Goal: Task Accomplishment & Management: Manage account settings

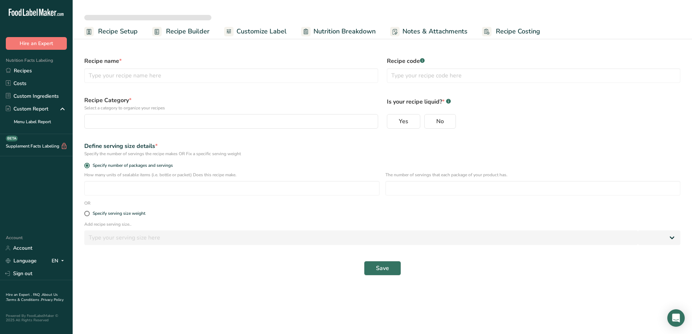
select select
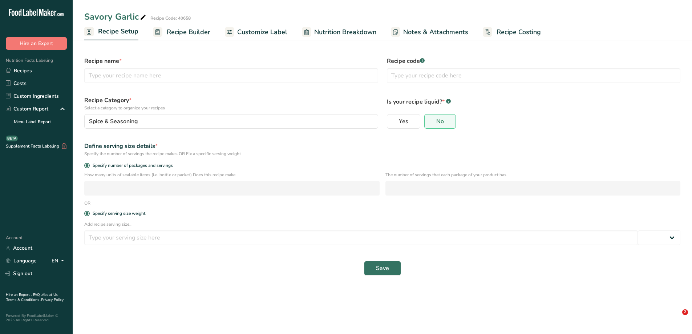
type input "Savory Garlic"
type input "40658"
radio input "true"
radio input "false"
radio input "true"
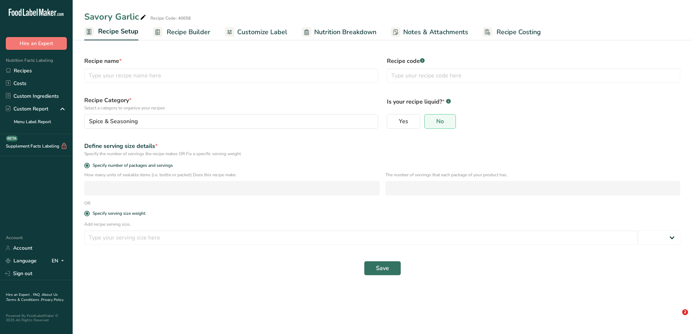
type input "1"
select select "0"
click at [16, 70] on link "Recipes" at bounding box center [36, 70] width 73 height 13
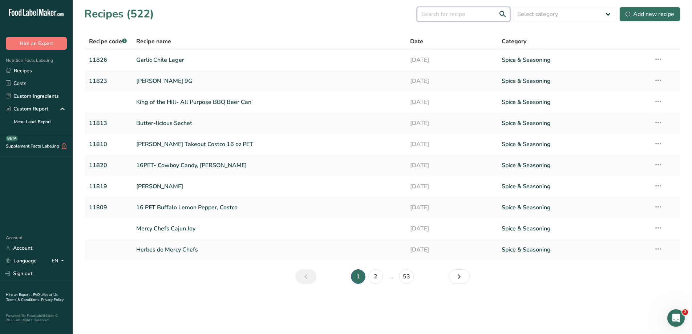
click at [439, 15] on input "text" at bounding box center [463, 14] width 93 height 15
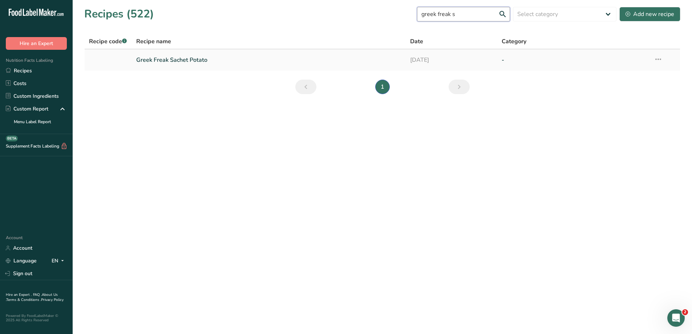
type input "greek freak s"
click at [251, 58] on link "Greek Freak Sachet Potato" at bounding box center [269, 59] width 266 height 15
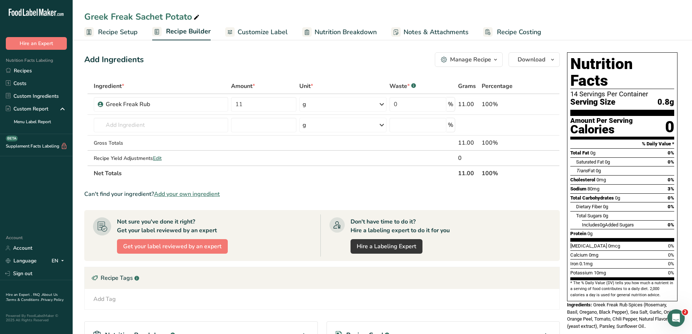
click at [259, 29] on span "Customize Label" at bounding box center [263, 32] width 50 height 10
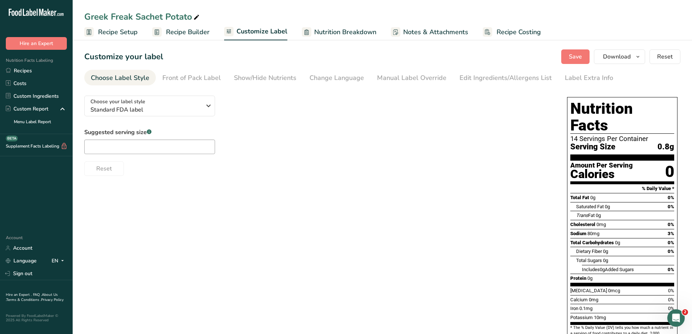
click at [215, 33] on ul "Recipe Setup Recipe Builder Customize Label Nutrition Breakdown Notes & Attachm…" at bounding box center [382, 31] width 619 height 17
click at [191, 33] on span "Recipe Builder" at bounding box center [188, 32] width 44 height 10
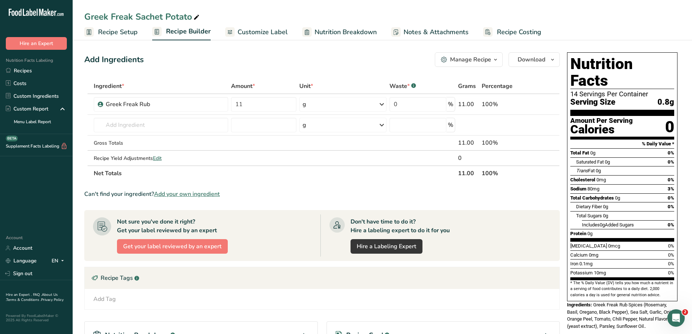
click at [115, 29] on span "Recipe Setup" at bounding box center [118, 32] width 40 height 10
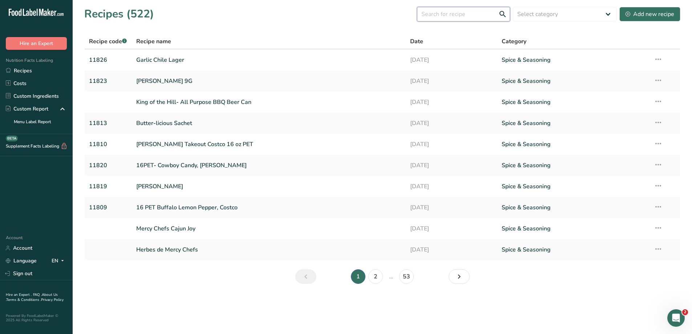
click at [469, 14] on input "text" at bounding box center [463, 14] width 93 height 15
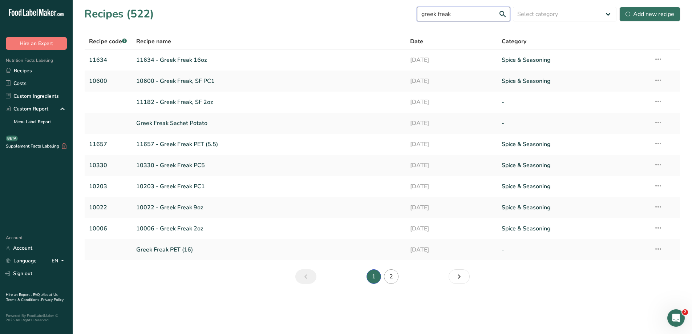
type input "greek freak"
click at [389, 275] on link "2" at bounding box center [391, 276] width 15 height 15
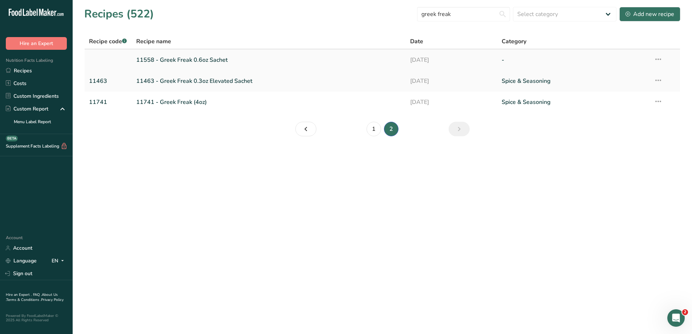
click at [191, 61] on link "11558 - Greek Freak 0.6oz Sachet" at bounding box center [269, 59] width 266 height 15
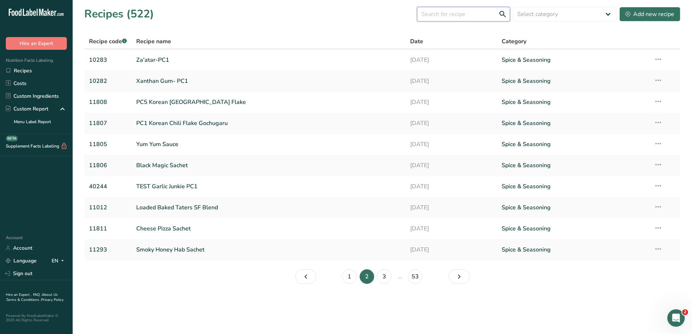
click at [456, 12] on input "text" at bounding box center [463, 14] width 93 height 15
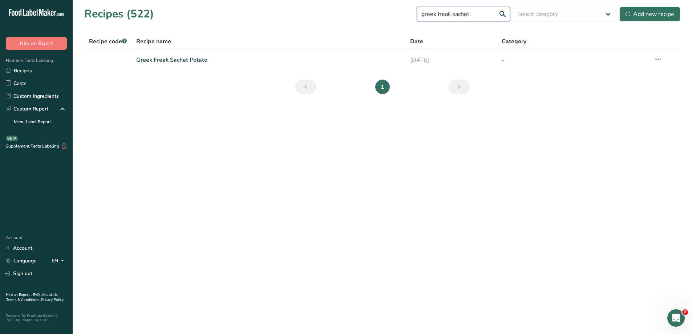
drag, startPoint x: 476, startPoint y: 13, endPoint x: 460, endPoint y: 16, distance: 17.0
click at [460, 16] on input "greek freak sachet" at bounding box center [463, 14] width 93 height 15
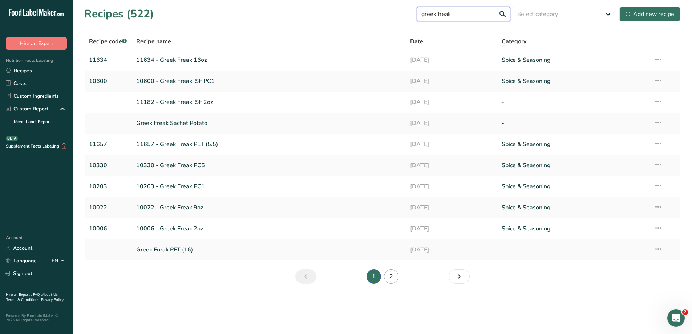
type input "greek freak"
click at [392, 279] on link "2" at bounding box center [391, 276] width 15 height 15
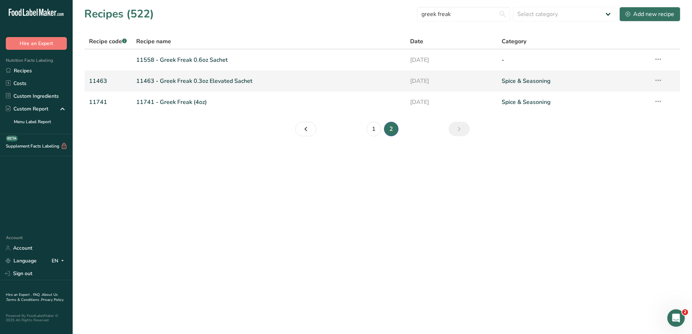
click at [202, 79] on link "11463 - Greek Freak 0.3oz Elevated Sachet" at bounding box center [269, 80] width 266 height 15
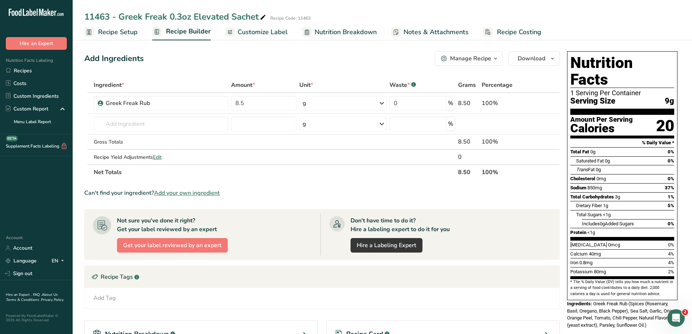
scroll to position [0, 0]
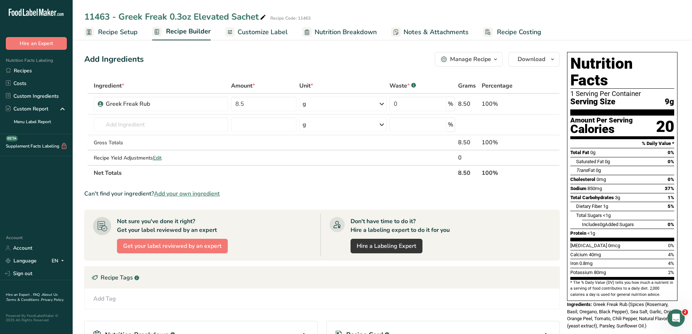
click at [276, 31] on span "Customize Label" at bounding box center [263, 32] width 50 height 10
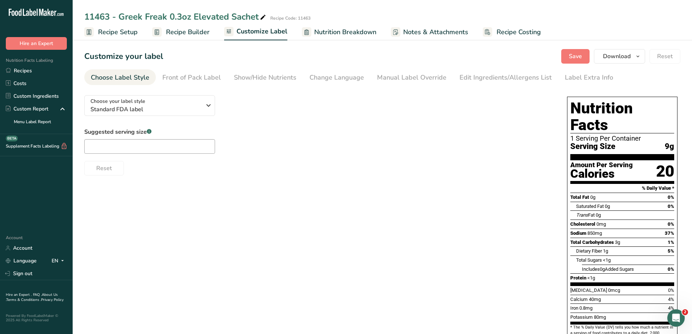
click at [320, 31] on span "Nutrition Breakdown" at bounding box center [345, 32] width 62 height 10
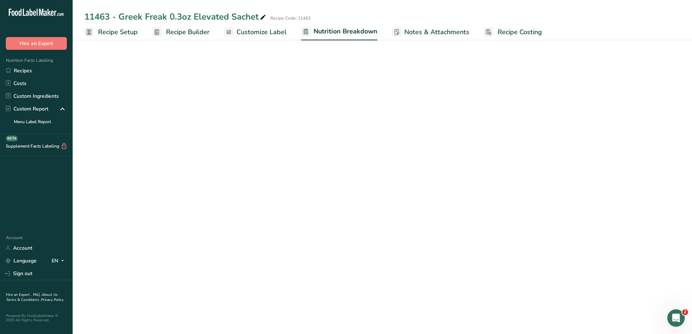
select select "Calories"
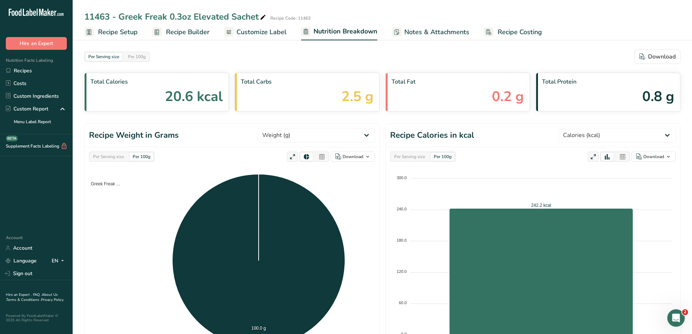
click at [414, 28] on span "Notes & Attachments" at bounding box center [436, 32] width 65 height 10
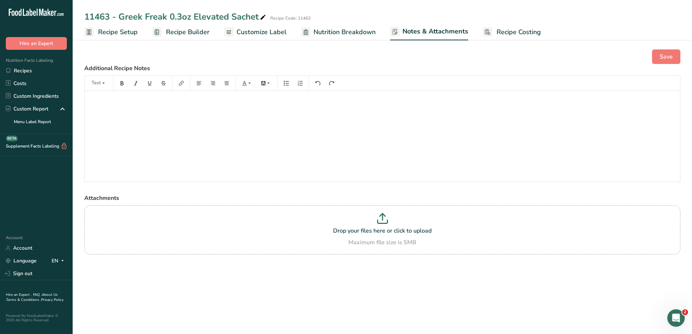
click at [499, 32] on span "Recipe Costing" at bounding box center [519, 32] width 44 height 10
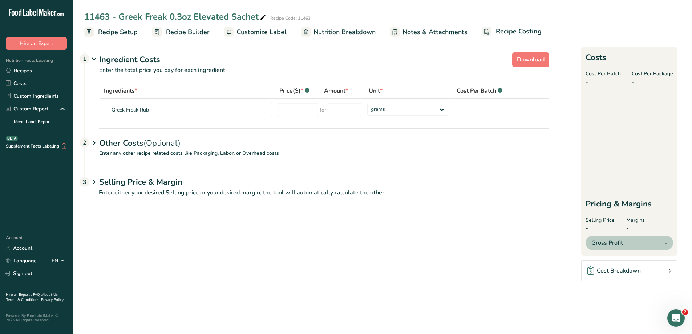
click at [356, 34] on span "Nutrition Breakdown" at bounding box center [345, 32] width 62 height 10
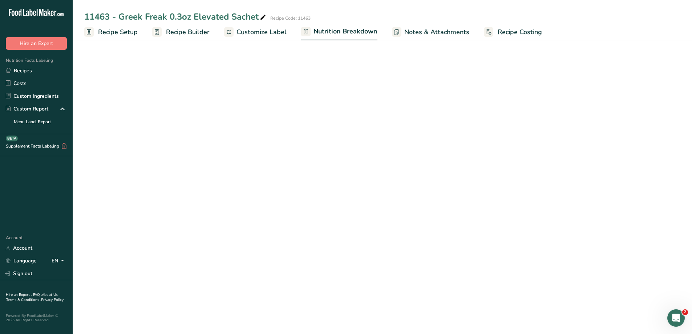
select select "Calories"
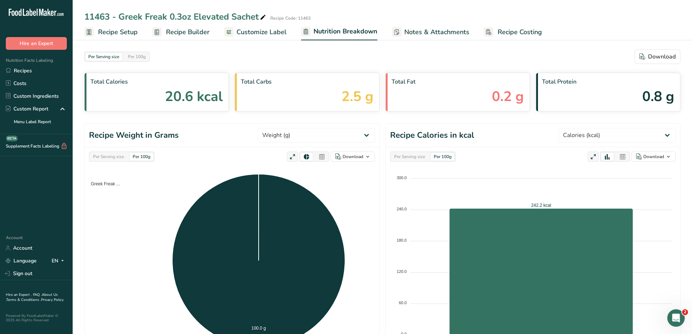
click at [259, 35] on span "Customize Label" at bounding box center [262, 32] width 50 height 10
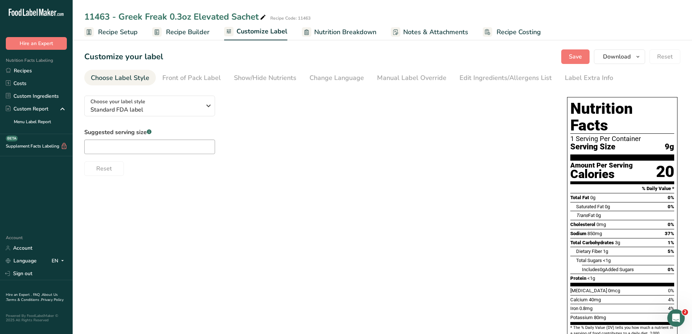
click at [125, 30] on span "Recipe Setup" at bounding box center [118, 32] width 40 height 10
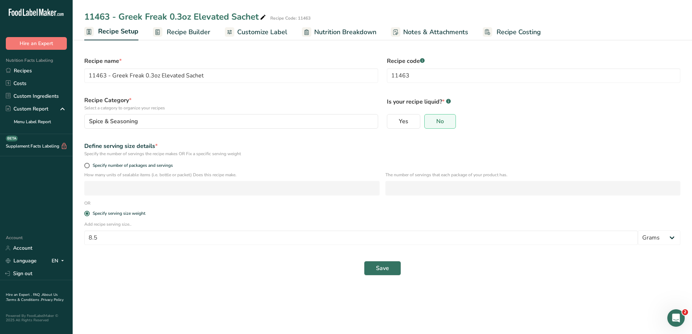
click at [256, 31] on span "Customize Label" at bounding box center [262, 32] width 50 height 10
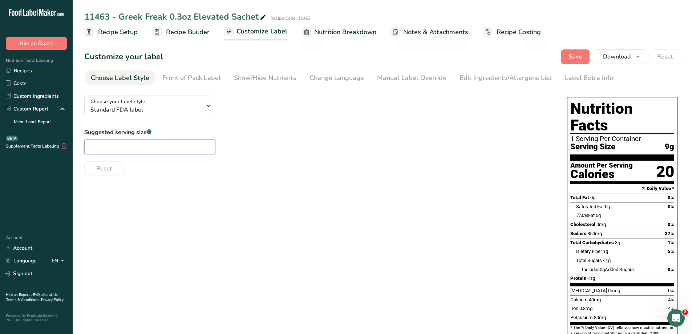
click at [204, 147] on input "text" at bounding box center [149, 147] width 131 height 15
click at [117, 146] on input "text" at bounding box center [149, 147] width 131 height 15
click at [223, 78] on li "Front of Pack Label" at bounding box center [192, 78] width 72 height 16
click at [144, 151] on input "text" at bounding box center [149, 147] width 131 height 15
type input "E"
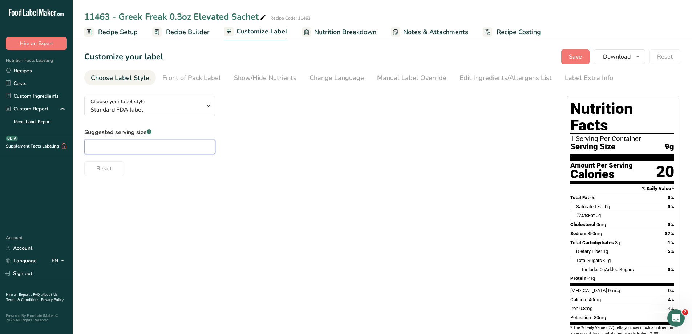
type input "i"
type input "1"
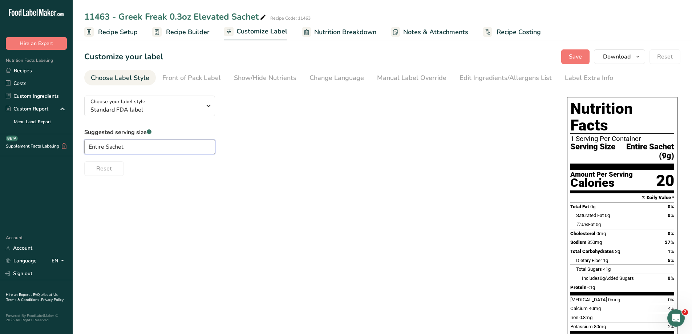
type input "Entire Sachet"
drag, startPoint x: 428, startPoint y: 193, endPoint x: 433, endPoint y: 190, distance: 5.7
click at [429, 193] on div "Choose your label style Standard FDA label USA (FDA) Standard FDA label Tabular…" at bounding box center [382, 240] width 596 height 301
click at [626, 142] on span "Entire Sachet (9g)" at bounding box center [644, 151] width 59 height 18
click at [89, 145] on input "Entire Sachet" at bounding box center [149, 147] width 131 height 15
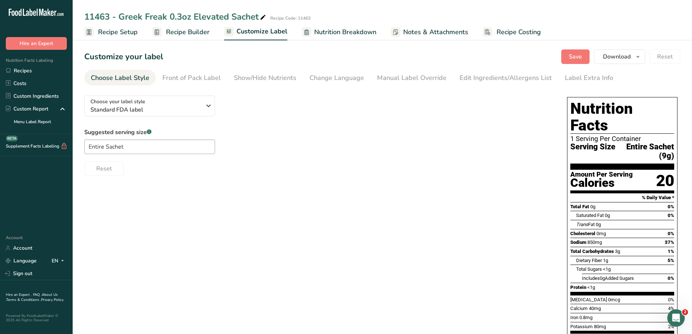
click at [457, 128] on div "Suggested serving size .a-a{fill:#347362;}.b-a{fill:#fff;} Entire Sachet Reset" at bounding box center [318, 152] width 468 height 48
click at [126, 33] on span "Recipe Setup" at bounding box center [118, 32] width 40 height 10
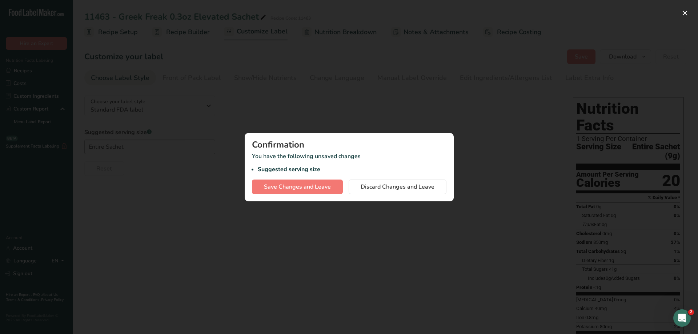
click at [340, 121] on div at bounding box center [349, 167] width 698 height 334
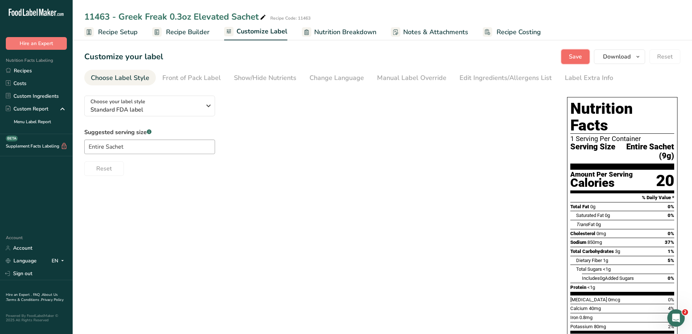
click at [581, 58] on span "Save" at bounding box center [575, 56] width 13 height 9
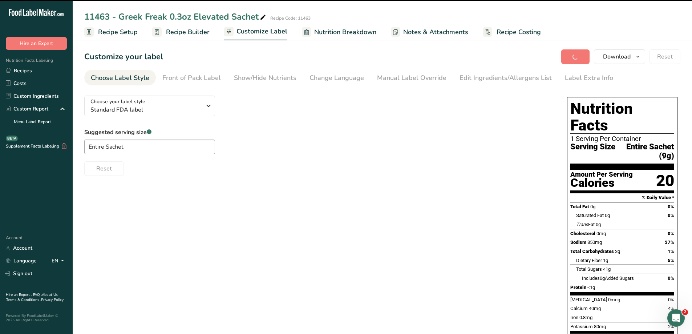
click at [118, 29] on span "Recipe Setup" at bounding box center [118, 32] width 40 height 10
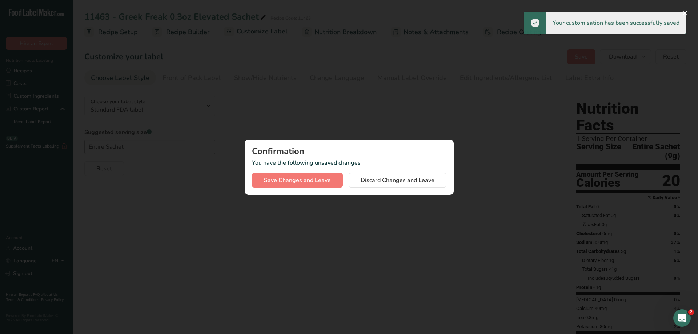
drag, startPoint x: 597, startPoint y: 131, endPoint x: 592, endPoint y: 132, distance: 4.4
click at [596, 131] on div at bounding box center [349, 167] width 698 height 334
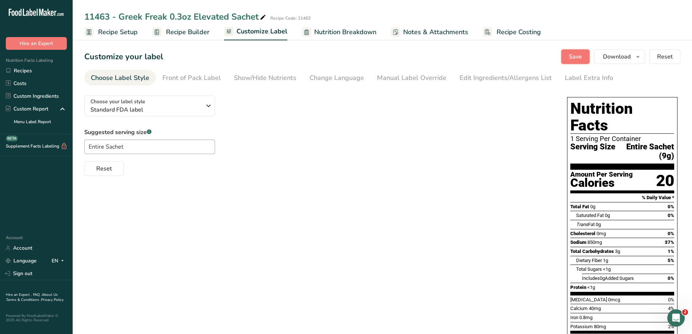
drag, startPoint x: 575, startPoint y: 58, endPoint x: 168, endPoint y: 153, distance: 418.2
click at [332, 215] on section "Customize your label Save Download Choose what to show on your downloaded label…" at bounding box center [382, 220] width 619 height 364
click at [105, 145] on input "Entire Sachet" at bounding box center [149, 147] width 131 height 15
click at [564, 58] on button "Save" at bounding box center [575, 56] width 28 height 15
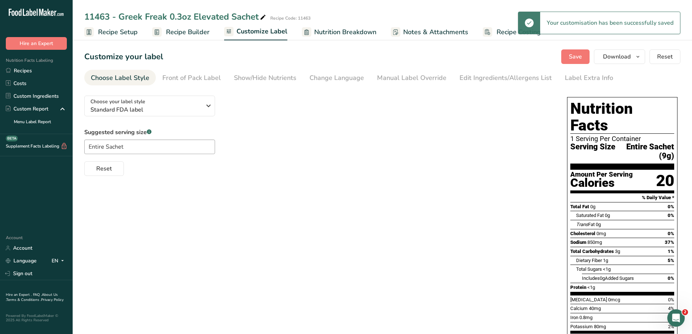
click at [116, 32] on span "Recipe Setup" at bounding box center [118, 32] width 40 height 10
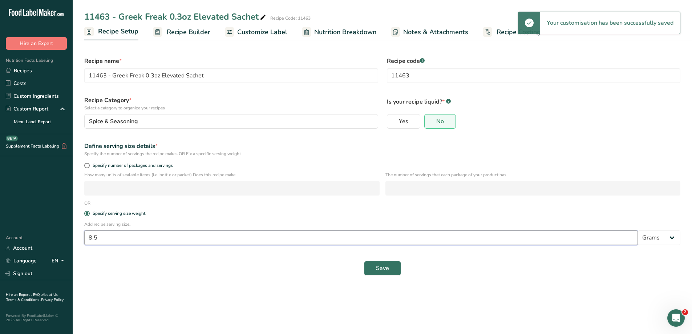
click at [104, 236] on input "8.5" at bounding box center [361, 237] width 554 height 15
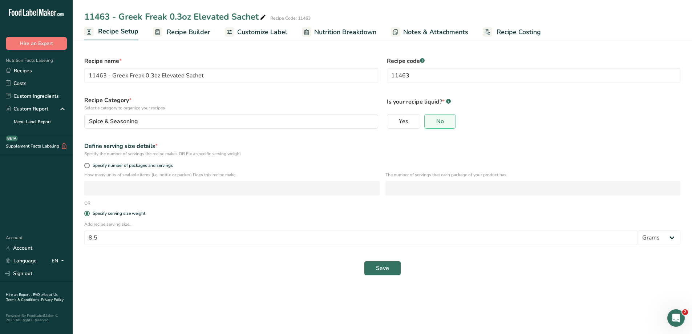
click at [239, 283] on section "Recipe name * 11463 - Greek Freak 0.3oz Elevated Sachet Recipe code .a-a{fill:#…" at bounding box center [382, 162] width 619 height 249
click at [383, 263] on button "Save" at bounding box center [382, 268] width 37 height 15
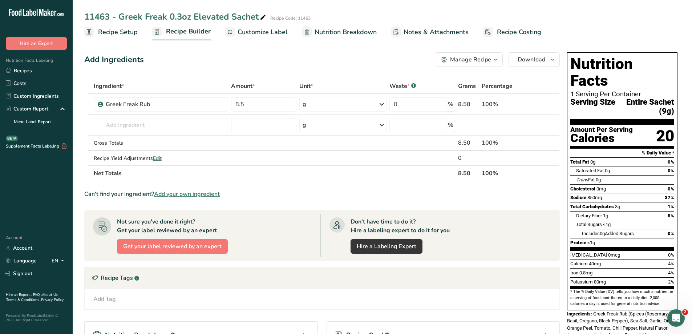
drag, startPoint x: 300, startPoint y: 61, endPoint x: 165, endPoint y: 62, distance: 135.9
click at [165, 62] on div "Add Ingredients Manage Recipe Delete Recipe Duplicate Recipe Scale Recipe Save …" at bounding box center [322, 59] width 476 height 15
click at [194, 54] on div "Add Ingredients Manage Recipe Delete Recipe Duplicate Recipe Scale Recipe Save …" at bounding box center [322, 59] width 476 height 15
click at [497, 58] on icon "button" at bounding box center [496, 59] width 6 height 9
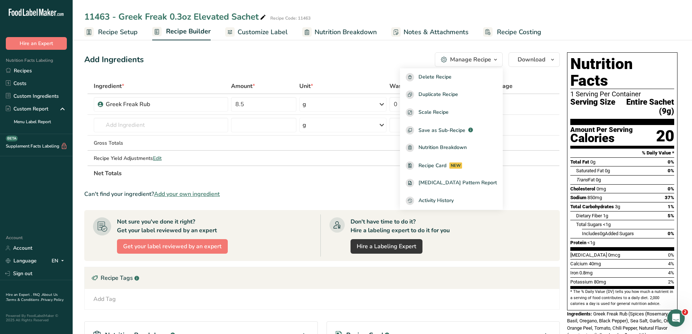
click at [348, 55] on div "Add Ingredients Manage Recipe Delete Recipe Duplicate Recipe Scale Recipe Save …" at bounding box center [322, 59] width 476 height 15
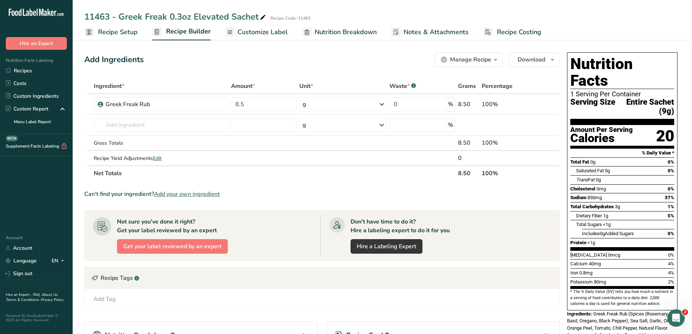
click at [490, 59] on div "Manage Recipe" at bounding box center [470, 59] width 41 height 9
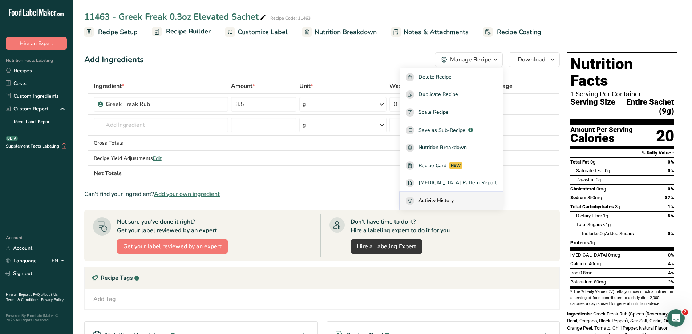
click at [454, 203] on span "Activity History" at bounding box center [436, 201] width 35 height 8
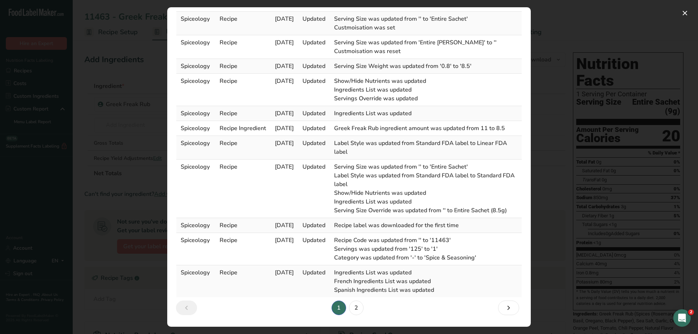
scroll to position [92, 0]
click at [356, 310] on link "2" at bounding box center [356, 307] width 15 height 15
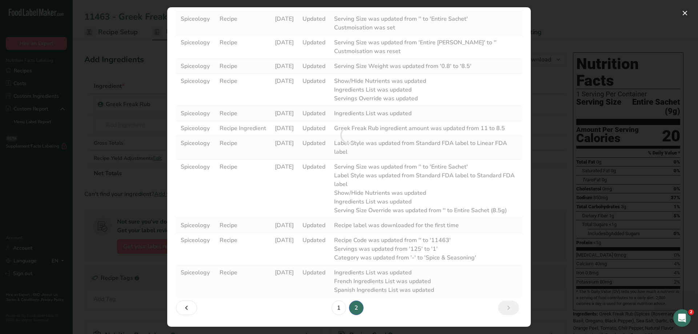
scroll to position [0, 0]
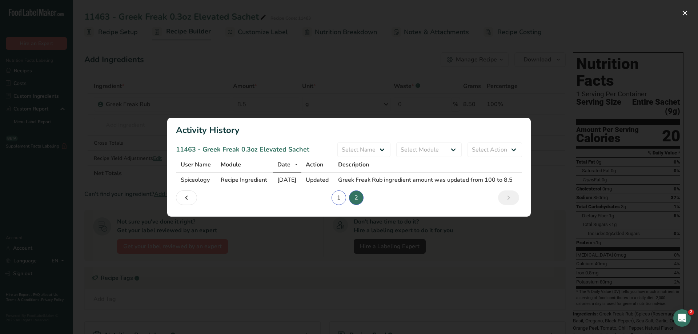
click at [341, 205] on link "1" at bounding box center [338, 197] width 15 height 15
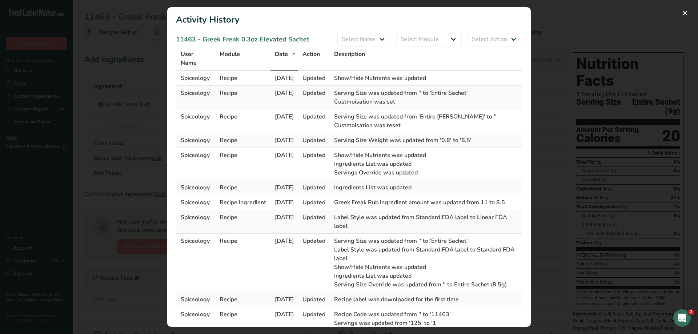
drag, startPoint x: 412, startPoint y: 173, endPoint x: 335, endPoint y: 179, distance: 78.0
click at [335, 179] on tr "Spiceology Recipe [DATE] Updated Show/Hide Nutrients was updated Ingredients Li…" at bounding box center [348, 164] width 345 height 32
click at [371, 172] on span "Servings Override was updated" at bounding box center [376, 173] width 84 height 8
drag, startPoint x: 405, startPoint y: 171, endPoint x: 369, endPoint y: 174, distance: 36.4
click at [369, 174] on span "Servings Override was updated" at bounding box center [376, 173] width 84 height 8
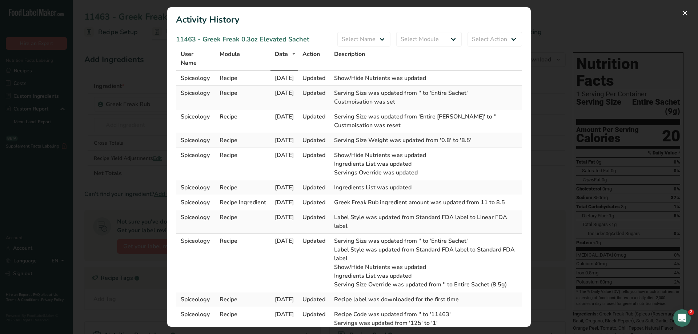
click at [374, 174] on span "Servings Override was updated" at bounding box center [376, 173] width 84 height 8
drag, startPoint x: 433, startPoint y: 173, endPoint x: 389, endPoint y: 173, distance: 44.0
click at [389, 173] on td "Show/Hide Nutrients was updated Ingredients List was updated Servings Override …" at bounding box center [426, 164] width 192 height 32
click at [432, 167] on td "Show/Hide Nutrients was updated Ingredients List was updated Servings Override …" at bounding box center [426, 164] width 192 height 32
drag, startPoint x: 441, startPoint y: 160, endPoint x: 409, endPoint y: 161, distance: 32.7
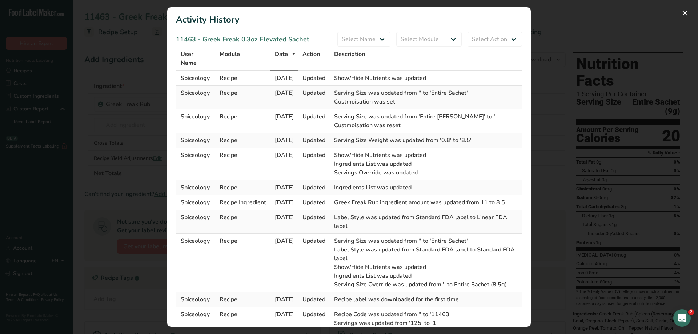
click at [409, 161] on td "Show/Hide Nutrients was updated Ingredients List was updated Servings Override …" at bounding box center [426, 164] width 192 height 32
click at [361, 159] on td "Show/Hide Nutrients was updated Ingredients List was updated Servings Override …" at bounding box center [426, 164] width 192 height 32
drag, startPoint x: 358, startPoint y: 104, endPoint x: 405, endPoint y: 102, distance: 46.9
click at [395, 102] on span "Custmoisation was set" at bounding box center [364, 102] width 61 height 8
click at [427, 102] on td "Serving Size was updated from '' to 'Entire Sachet' Custmoisation was set" at bounding box center [426, 98] width 192 height 24
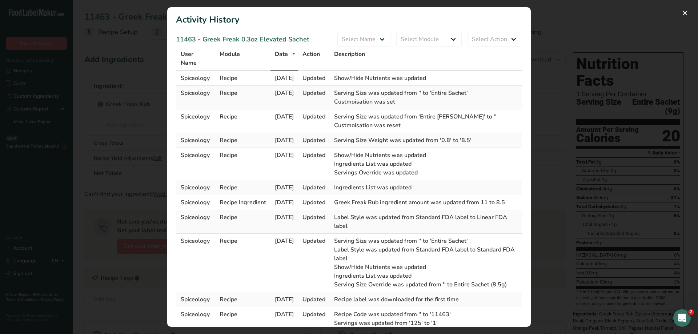
drag, startPoint x: 417, startPoint y: 102, endPoint x: 372, endPoint y: 105, distance: 45.5
click at [372, 105] on td "Serving Size was updated from '' to 'Entire Sachet' Custmoisation was set" at bounding box center [426, 98] width 192 height 24
click at [423, 101] on td "Serving Size was updated from '' to 'Entire Sachet' Custmoisation was set" at bounding box center [426, 98] width 192 height 24
drag, startPoint x: 443, startPoint y: 74, endPoint x: 362, endPoint y: 75, distance: 80.7
click at [362, 75] on td "Show/Hide Nutrients was updated" at bounding box center [426, 78] width 192 height 15
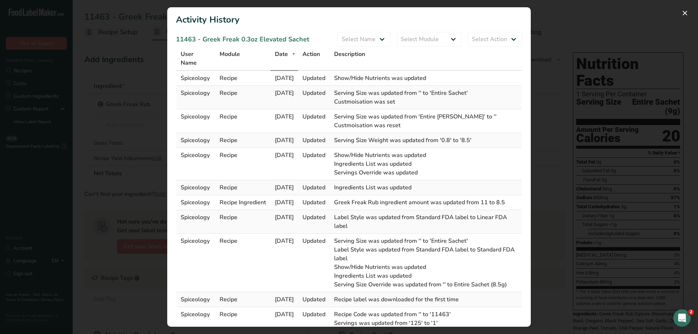
click at [471, 80] on td "Show/Hide Nutrients was updated" at bounding box center [426, 78] width 192 height 15
click at [472, 86] on td "Serving Size was updated from '' to 'Entire Sachet' Custmoisation was set" at bounding box center [426, 98] width 192 height 24
drag, startPoint x: 681, startPoint y: 12, endPoint x: 651, endPoint y: 27, distance: 34.0
click at [681, 12] on button "Activity Log Modal" at bounding box center [685, 13] width 12 height 12
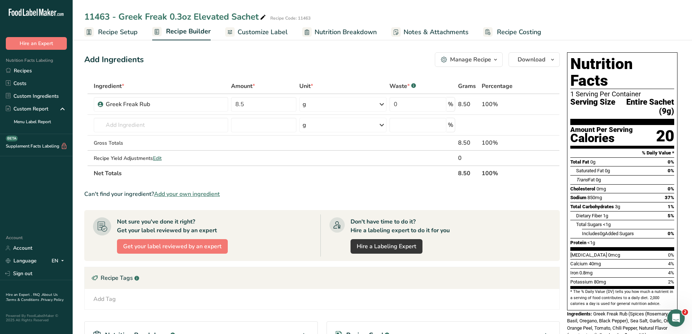
click at [286, 54] on div "Add Ingredients Manage Recipe Delete Recipe Duplicate Recipe Scale Recipe Save …" at bounding box center [322, 59] width 476 height 15
click at [28, 72] on link "Recipes" at bounding box center [36, 70] width 73 height 13
